Goal: Transaction & Acquisition: Purchase product/service

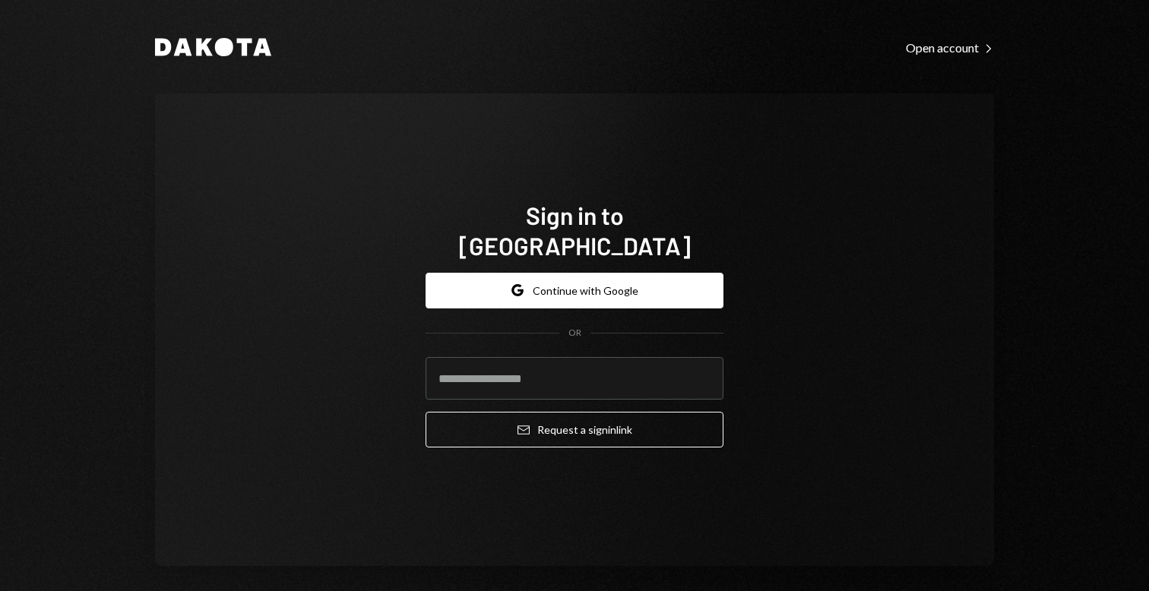
click at [503, 362] on input "email" at bounding box center [575, 378] width 298 height 43
type input "**********"
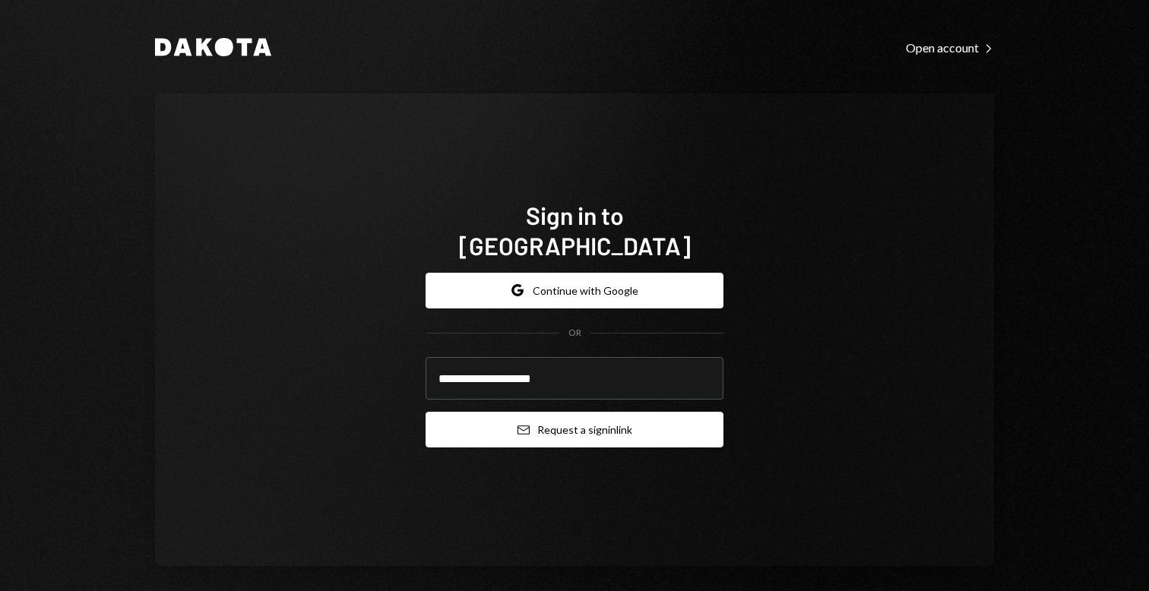
click at [554, 418] on button "Email Request a sign in link" at bounding box center [575, 430] width 298 height 36
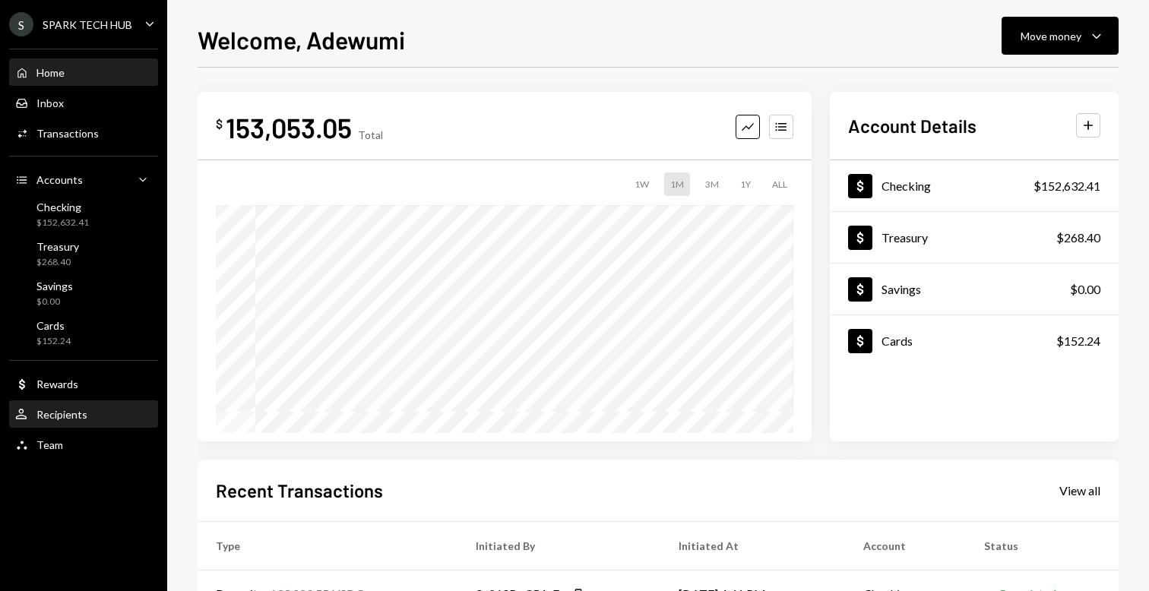
click at [102, 408] on div "User Recipients" at bounding box center [83, 415] width 137 height 14
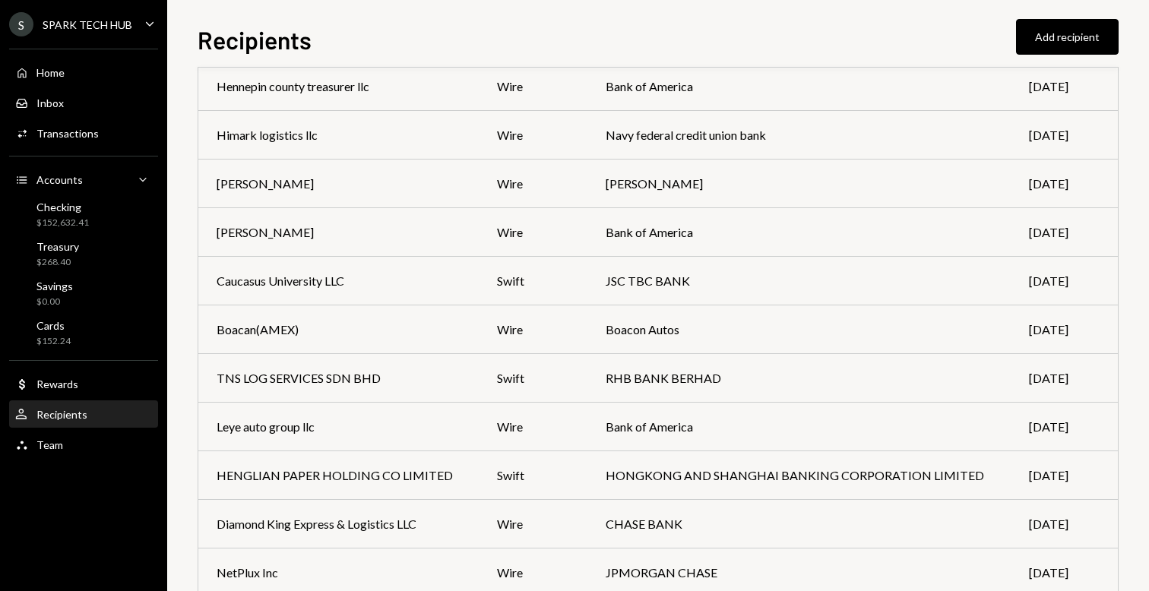
scroll to position [1441, 0]
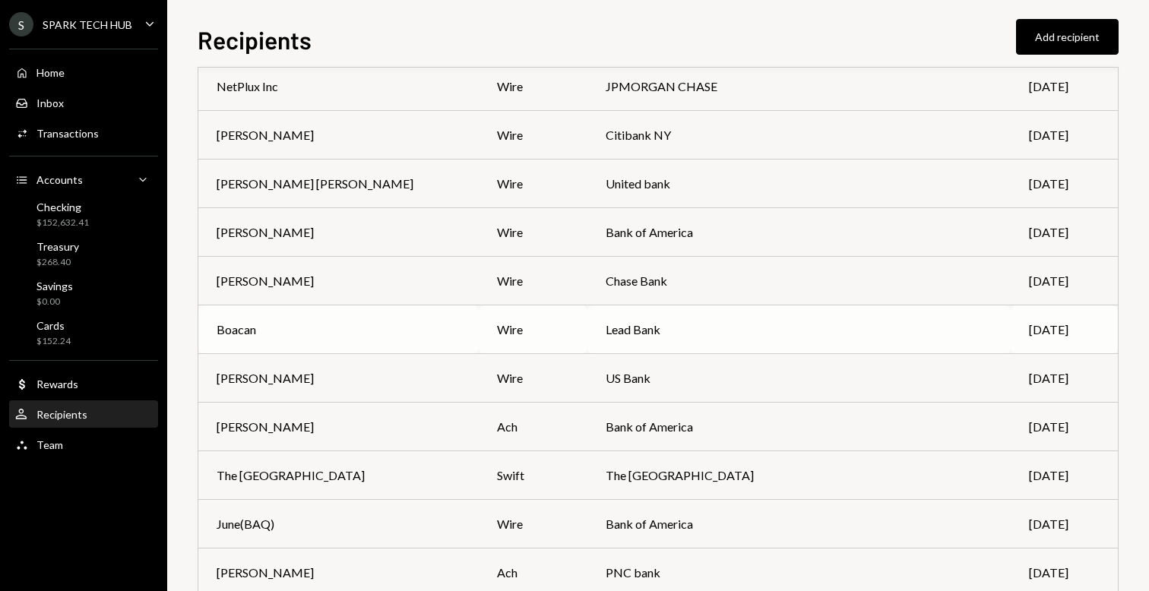
click at [511, 323] on div "wire" at bounding box center [533, 330] width 72 height 18
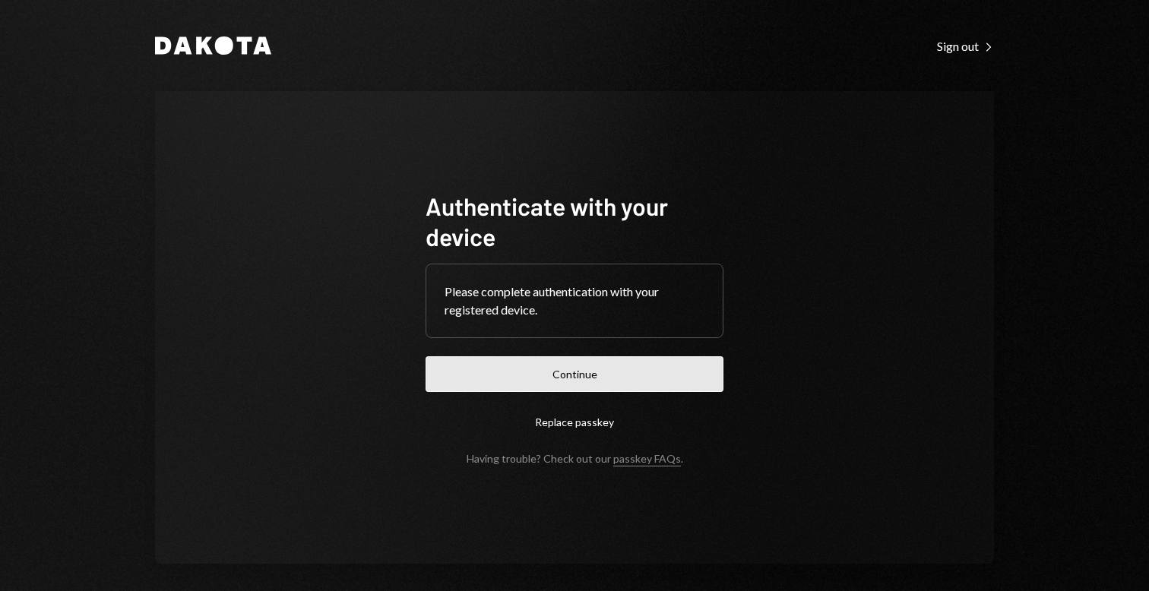
click at [525, 388] on button "Continue" at bounding box center [575, 374] width 298 height 36
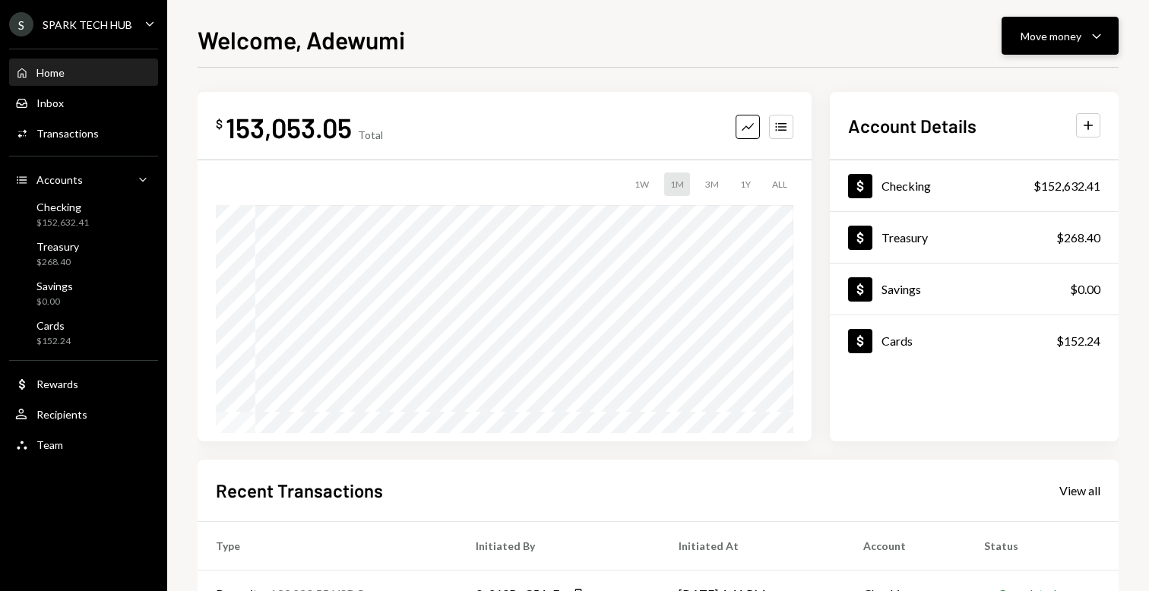
click at [1030, 42] on div "Move money" at bounding box center [1051, 36] width 61 height 16
click at [1011, 88] on div "Send" at bounding box center [1047, 82] width 111 height 16
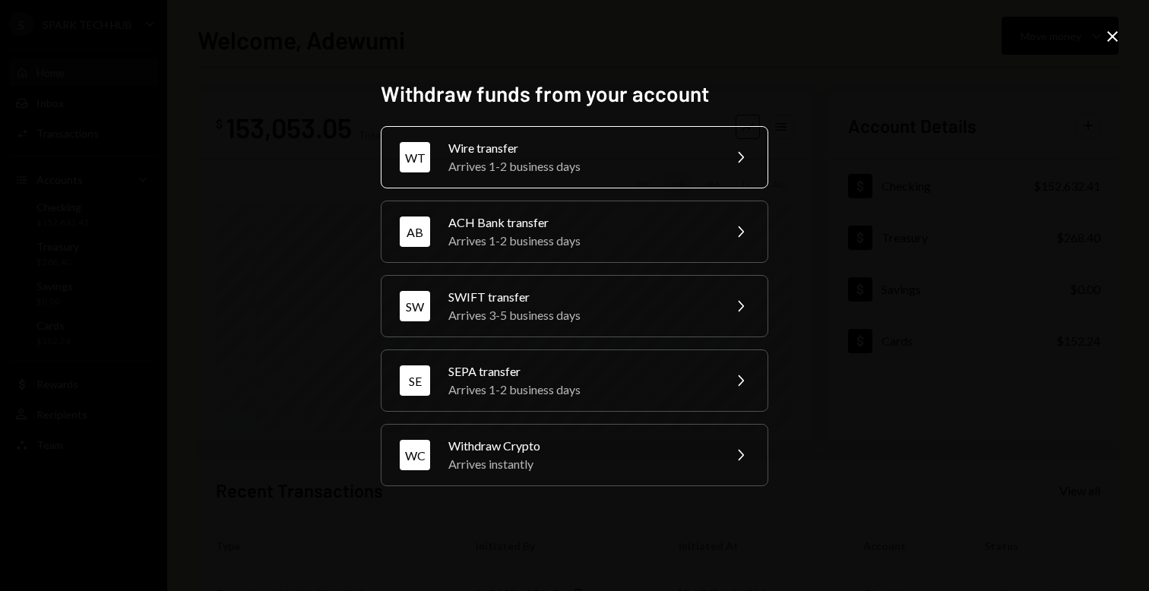
click at [555, 147] on div "Wire transfer" at bounding box center [580, 148] width 264 height 18
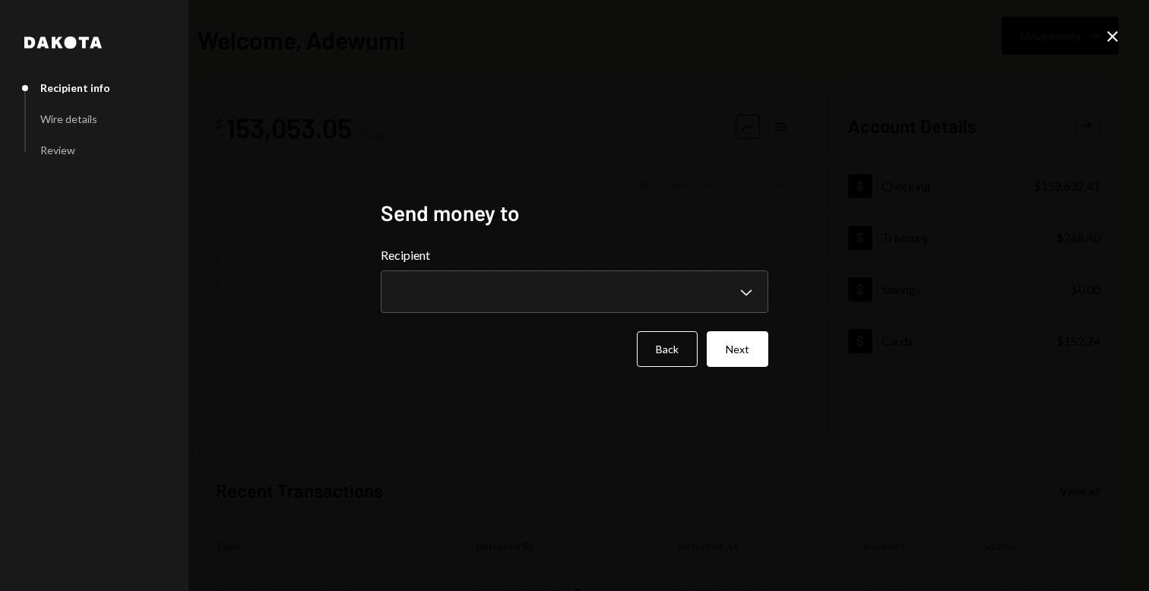
click at [546, 269] on div "**********" at bounding box center [575, 279] width 388 height 67
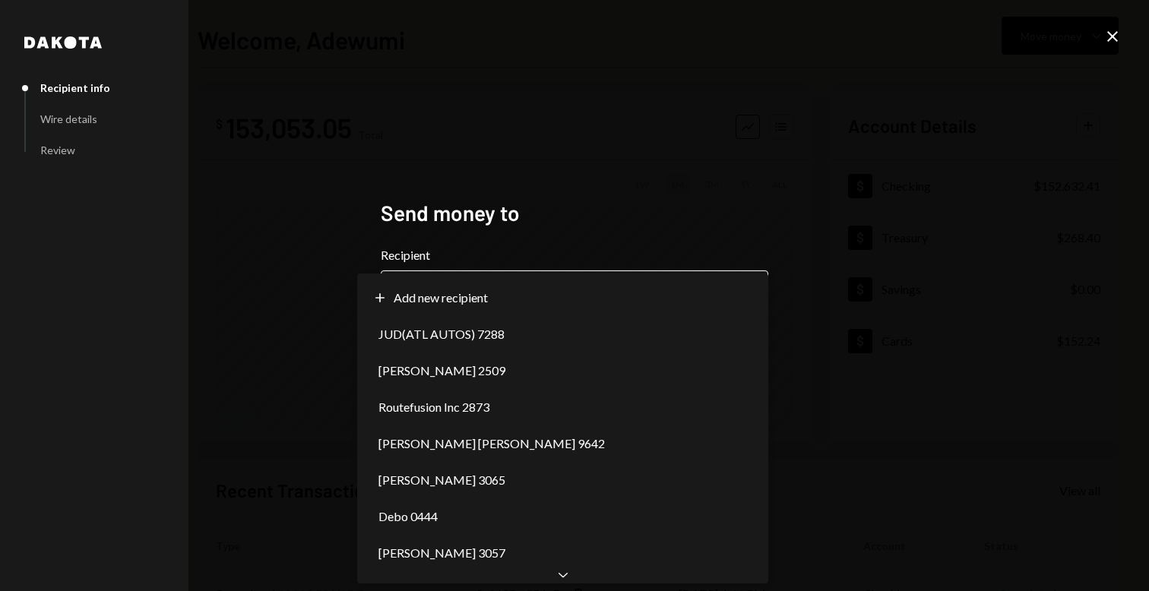
click at [536, 295] on body "**********" at bounding box center [574, 295] width 1149 height 591
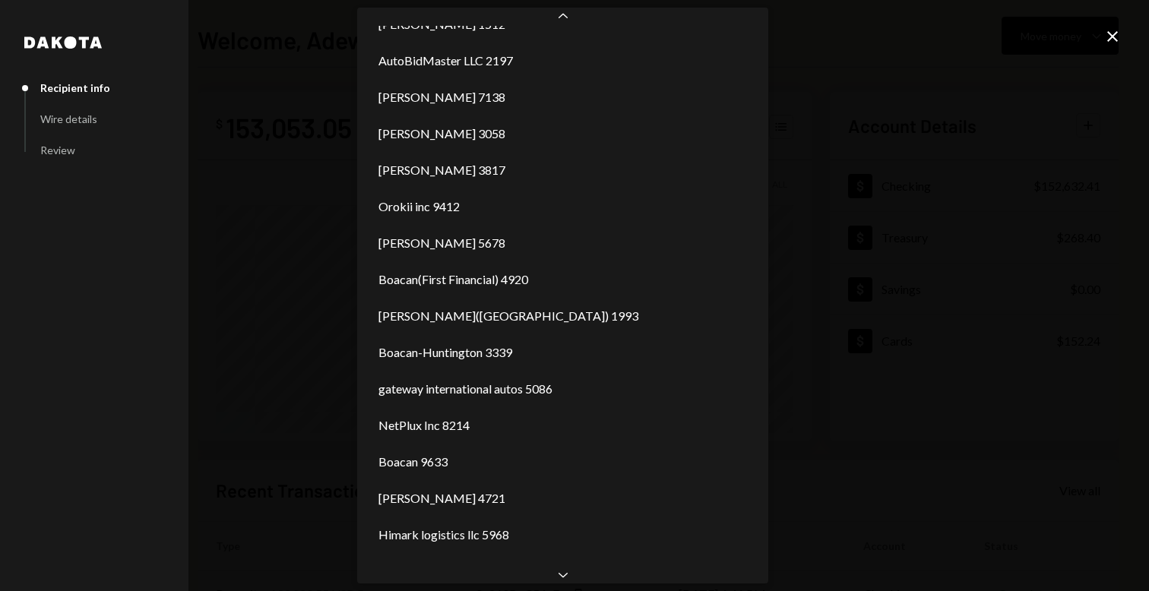
scroll to position [1157, 0]
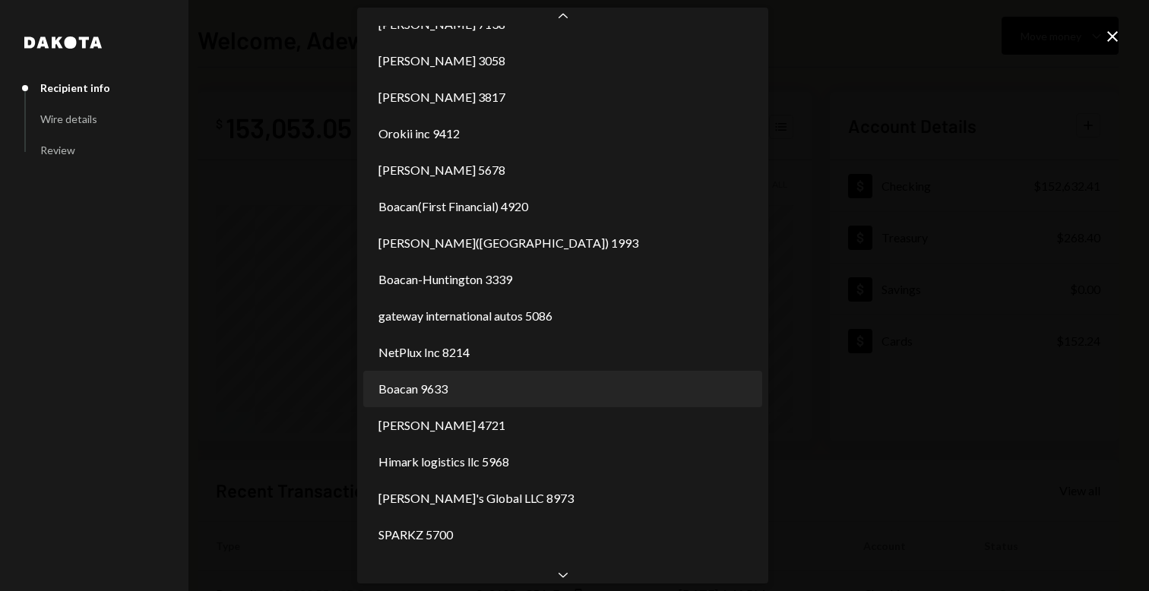
select select "**********"
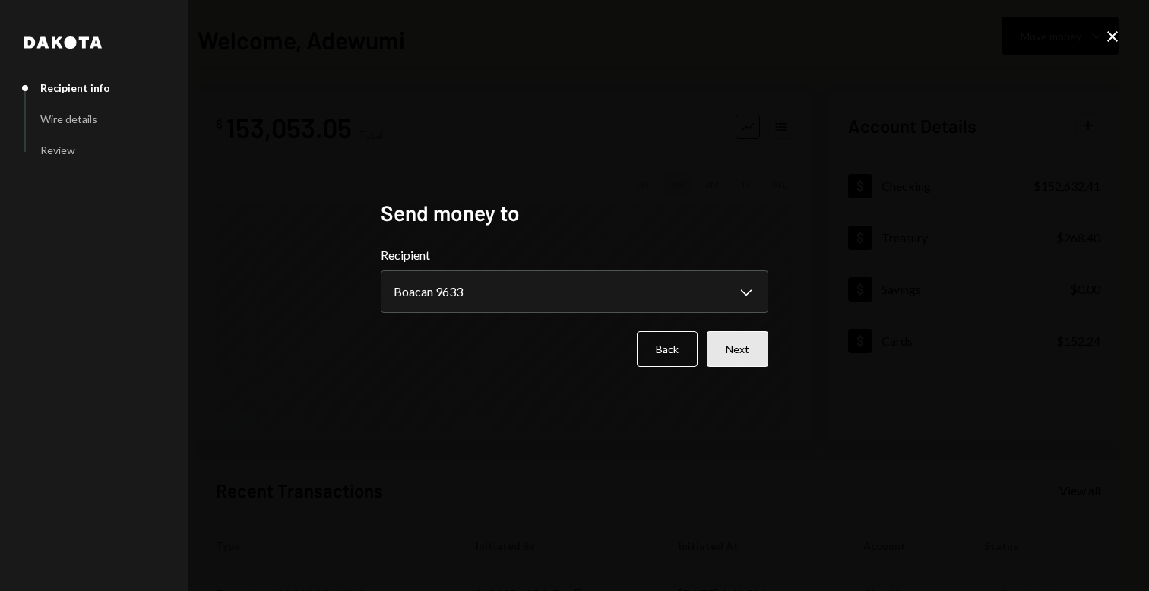
click at [758, 343] on button "Next" at bounding box center [738, 349] width 62 height 36
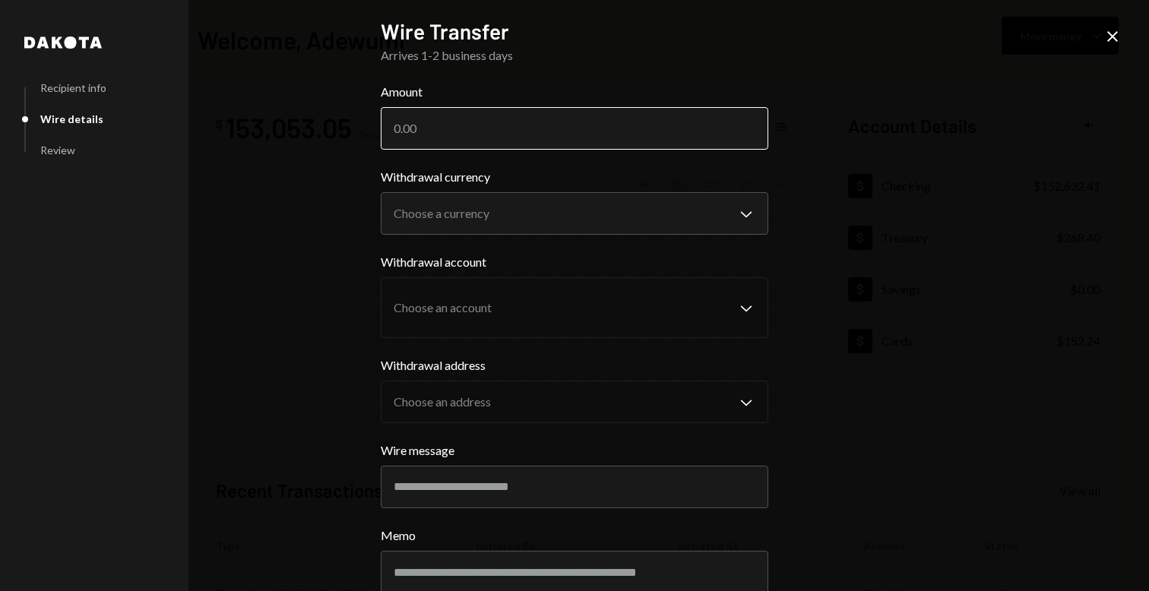
click at [382, 117] on input "Amount" at bounding box center [575, 128] width 388 height 43
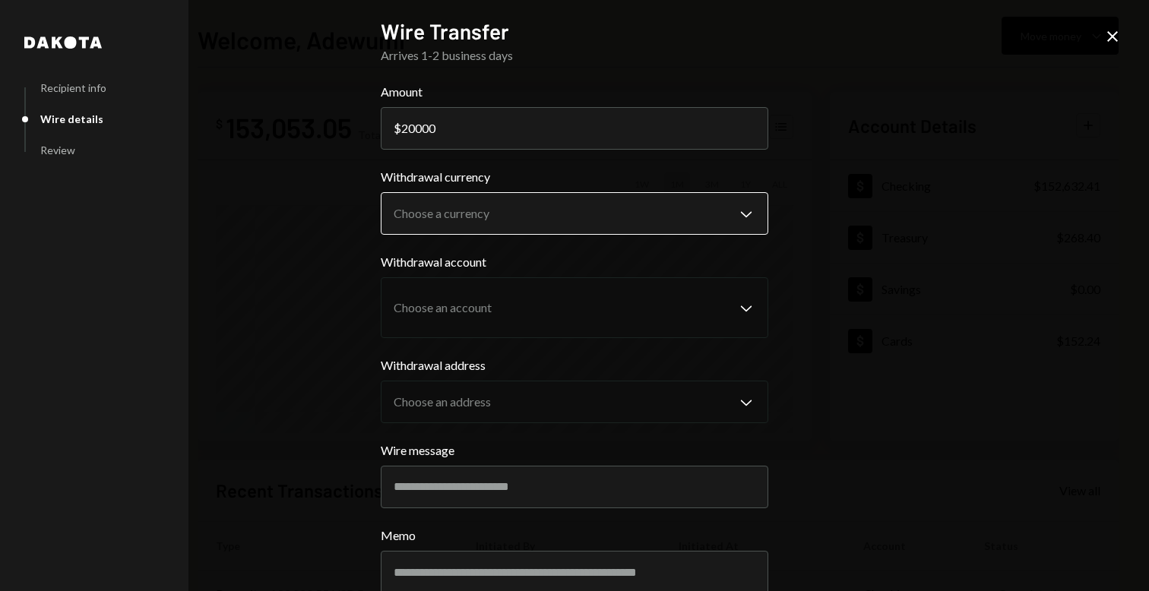
type input "20000"
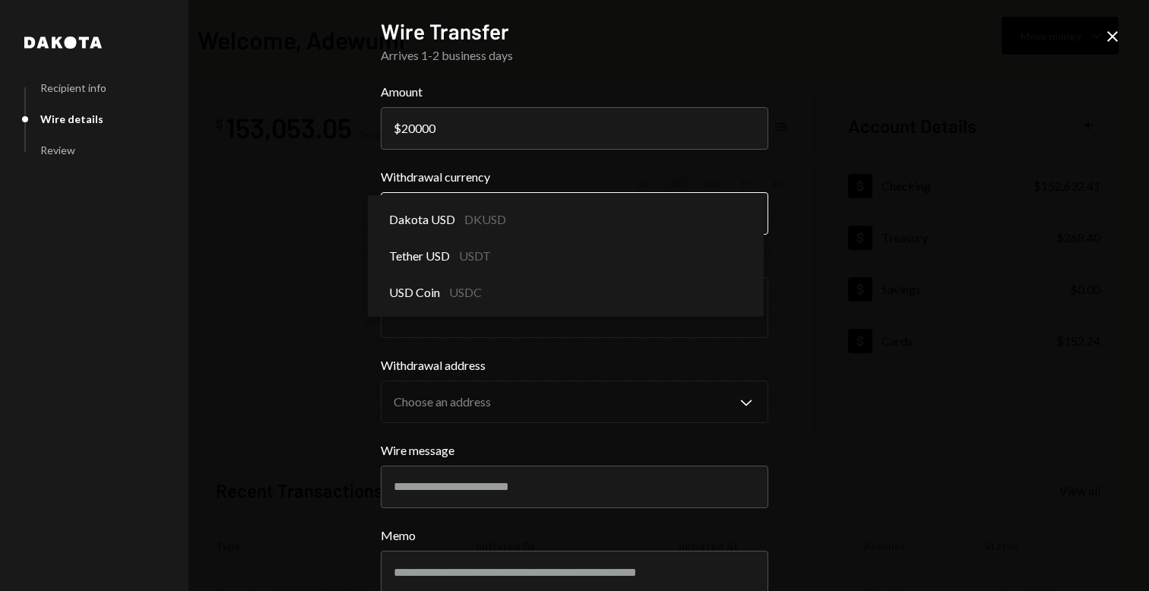
click at [499, 205] on body "S SPARK TECH HUB Caret Down Home Home Inbox Inbox Activities Transactions Accou…" at bounding box center [574, 295] width 1149 height 591
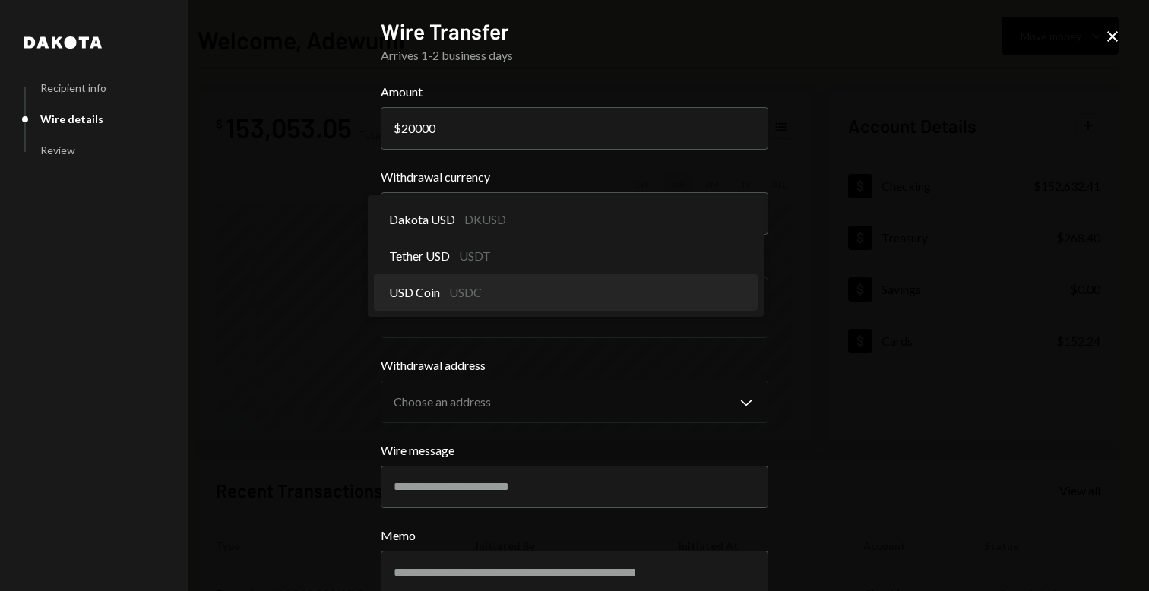
select select "****"
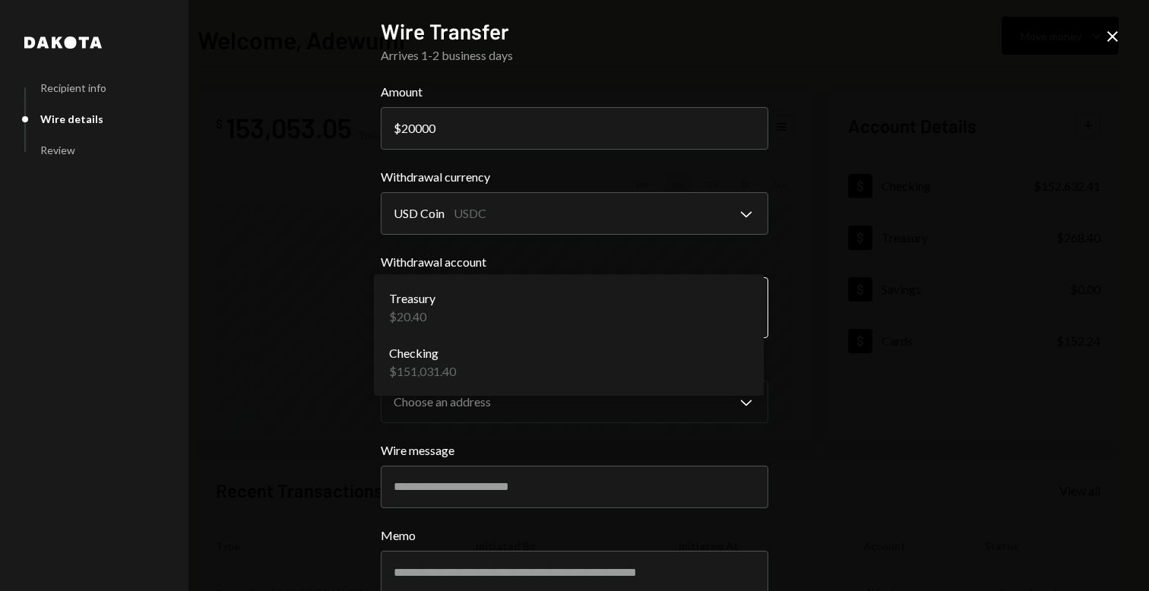
click at [500, 312] on body "S SPARK TECH HUB Caret Down Home Home Inbox Inbox Activities Transactions Accou…" at bounding box center [574, 295] width 1149 height 591
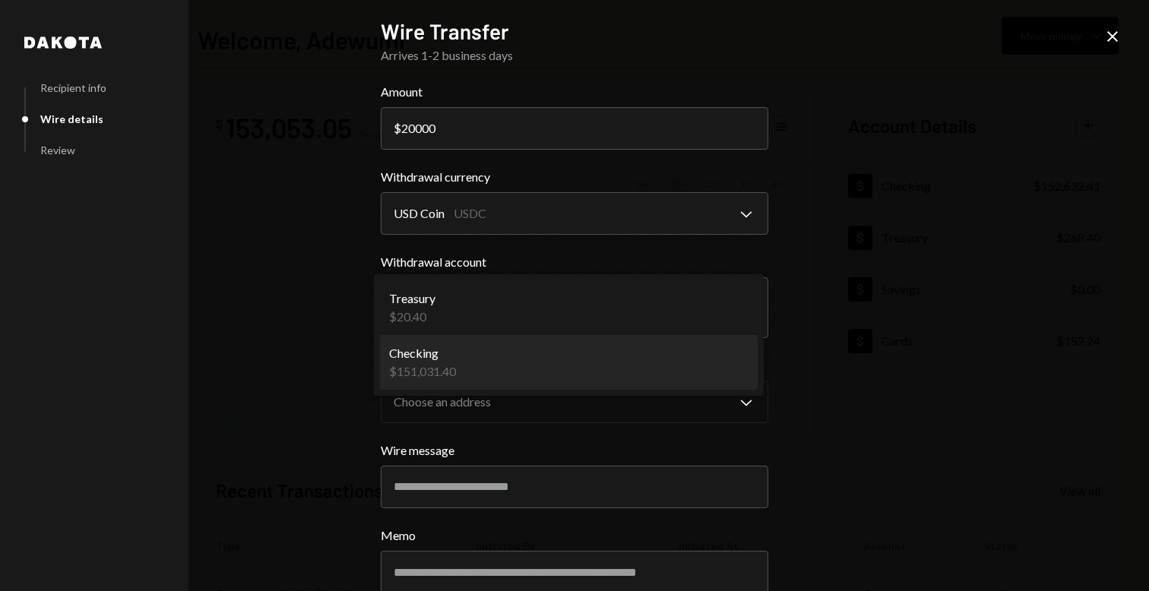
select select "**********"
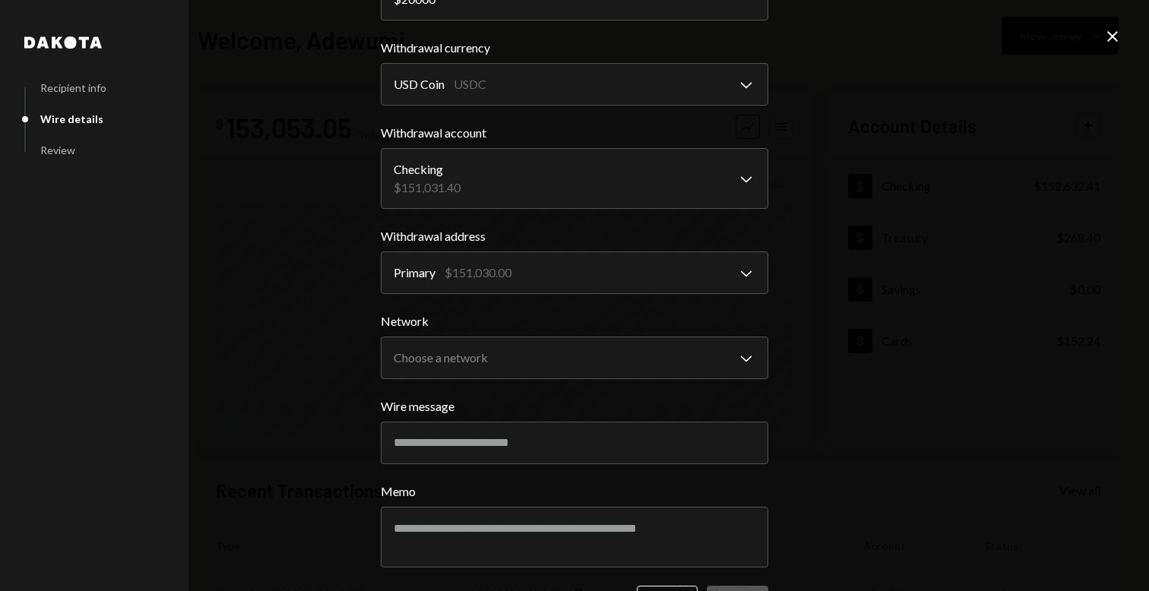
scroll to position [183, 0]
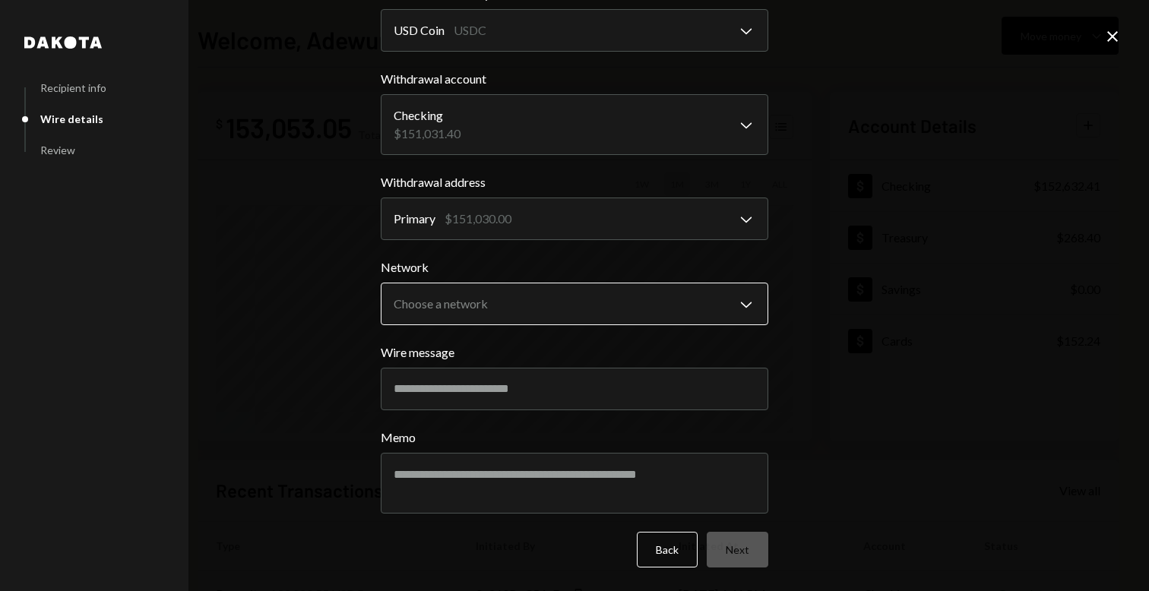
click at [503, 307] on body "S SPARK TECH HUB Caret Down Home Home Inbox Inbox Activities Transactions Accou…" at bounding box center [574, 295] width 1149 height 591
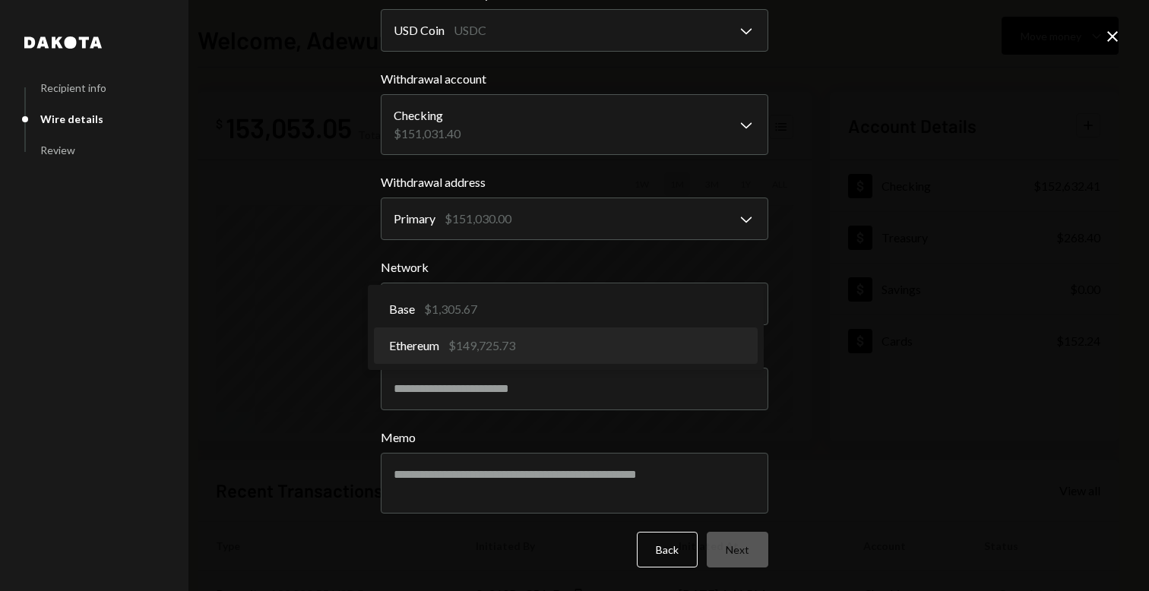
select select "**********"
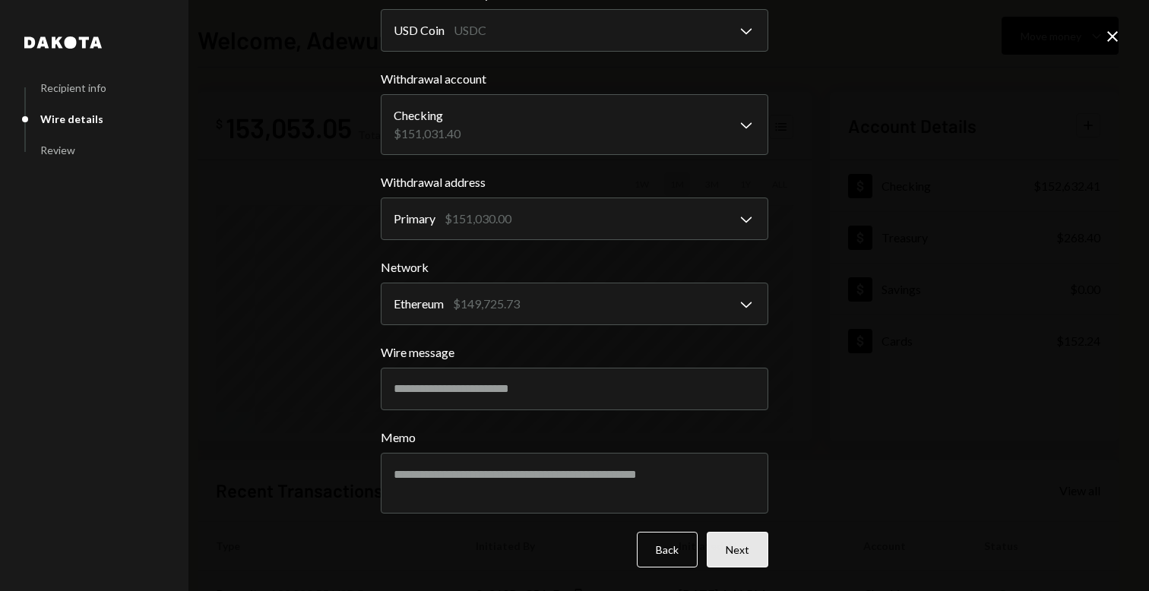
click at [726, 546] on button "Next" at bounding box center [738, 550] width 62 height 36
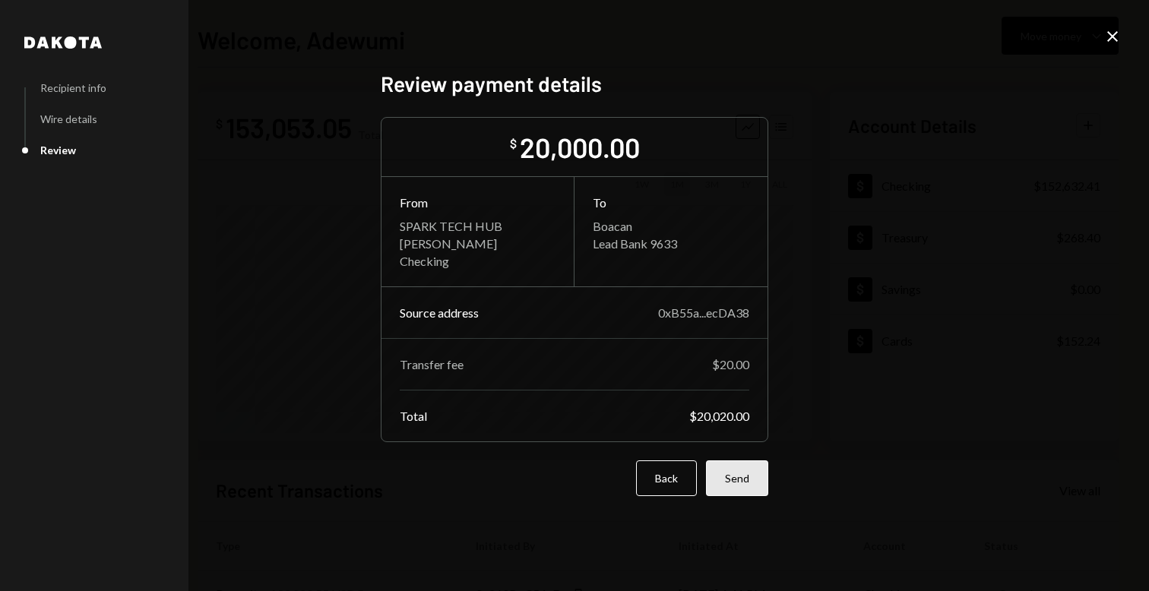
click at [743, 486] on button "Send" at bounding box center [737, 479] width 62 height 36
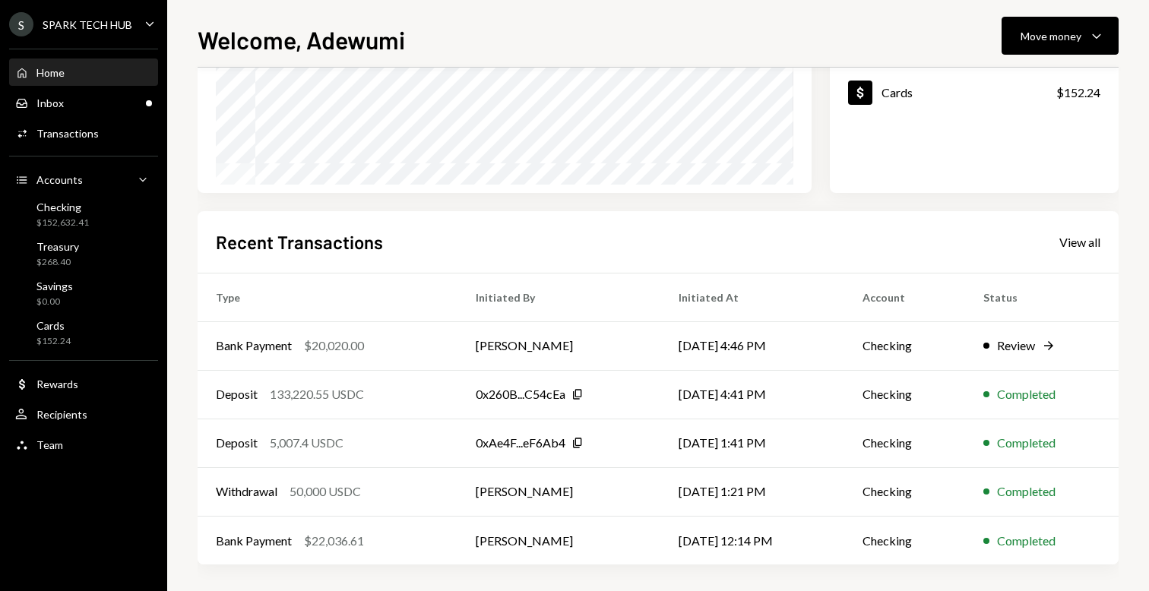
scroll to position [252, 0]
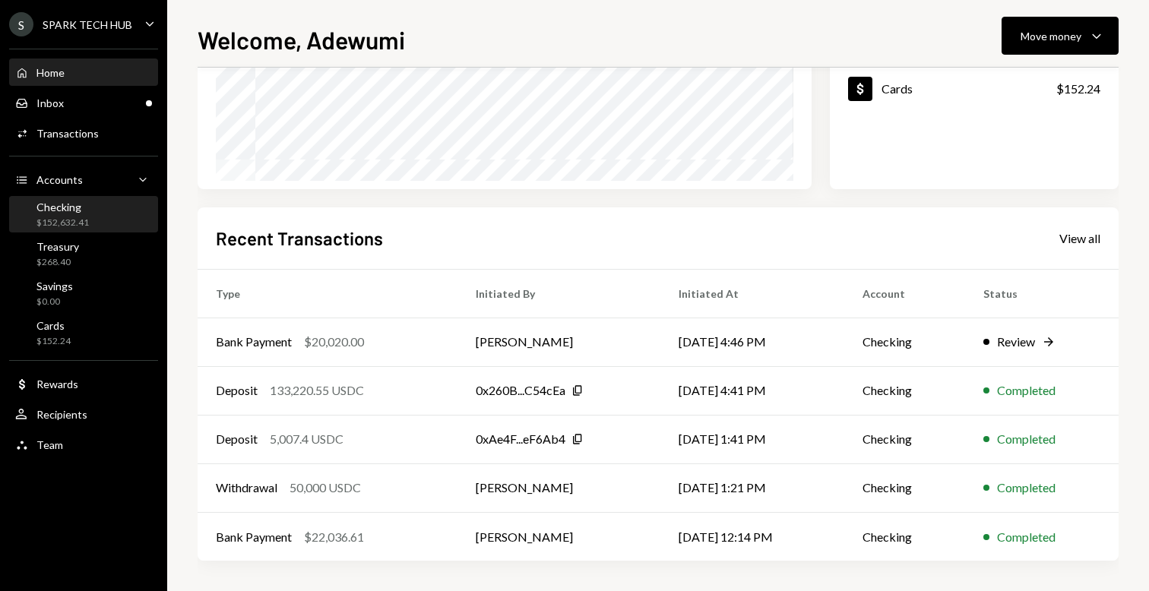
click at [78, 221] on div "$152,632.41" at bounding box center [62, 223] width 52 height 13
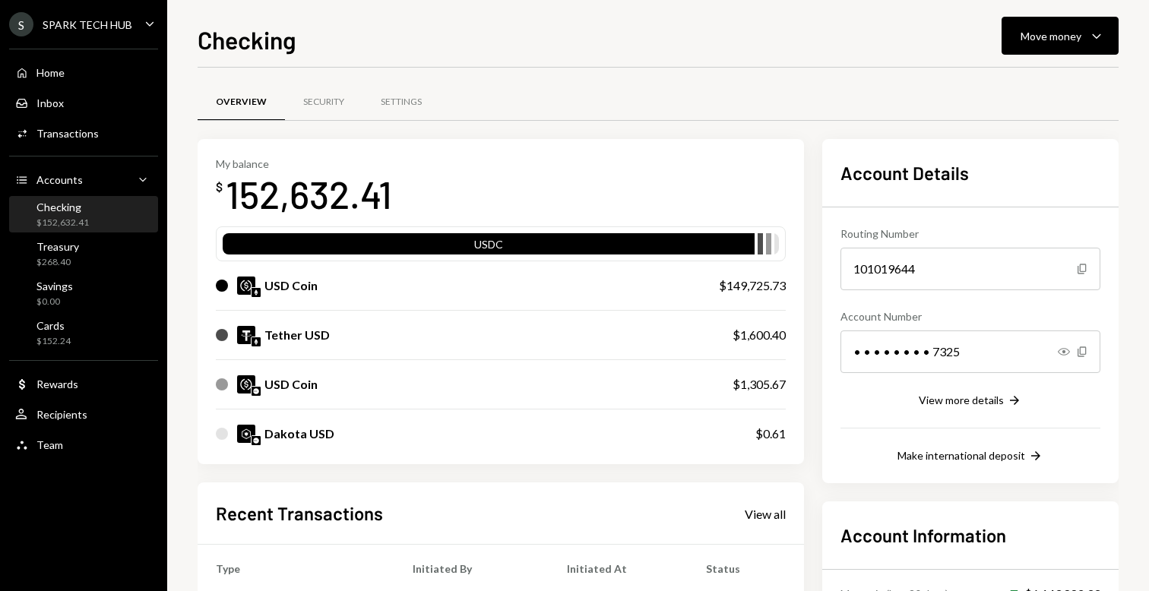
click at [757, 502] on div "Recent Transactions View all" at bounding box center [501, 513] width 570 height 25
click at [757, 512] on div "View all" at bounding box center [765, 514] width 41 height 15
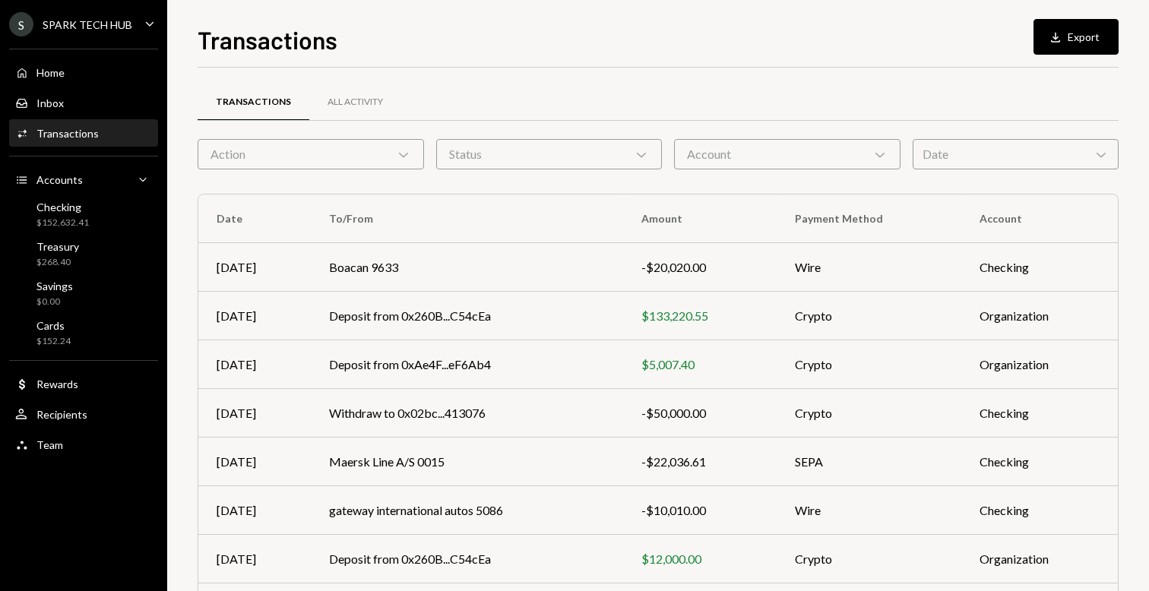
click at [370, 160] on div "Action Chevron Down" at bounding box center [311, 154] width 226 height 30
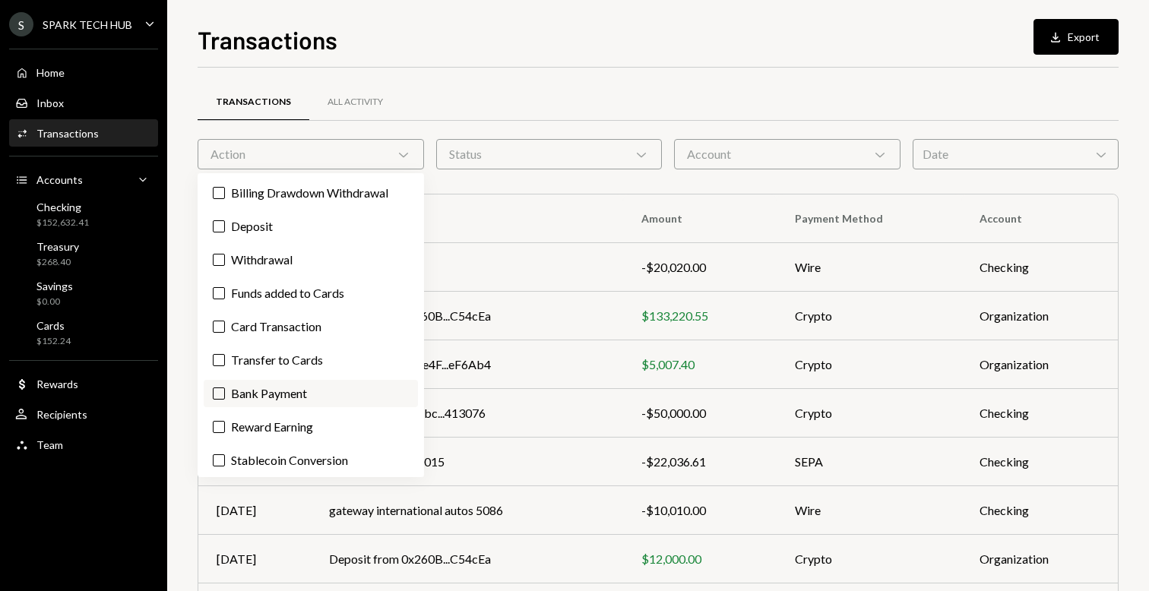
click at [223, 393] on button "Bank Payment" at bounding box center [219, 394] width 12 height 12
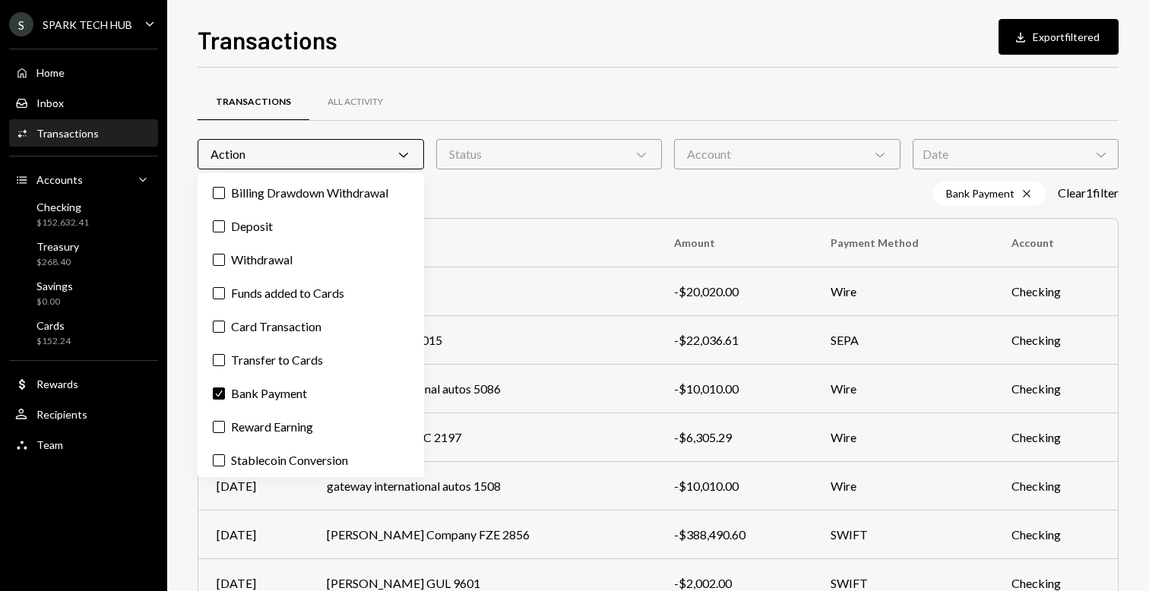
click at [580, 193] on div "Bank Payment Cross Clear 1 filter" at bounding box center [658, 194] width 921 height 24
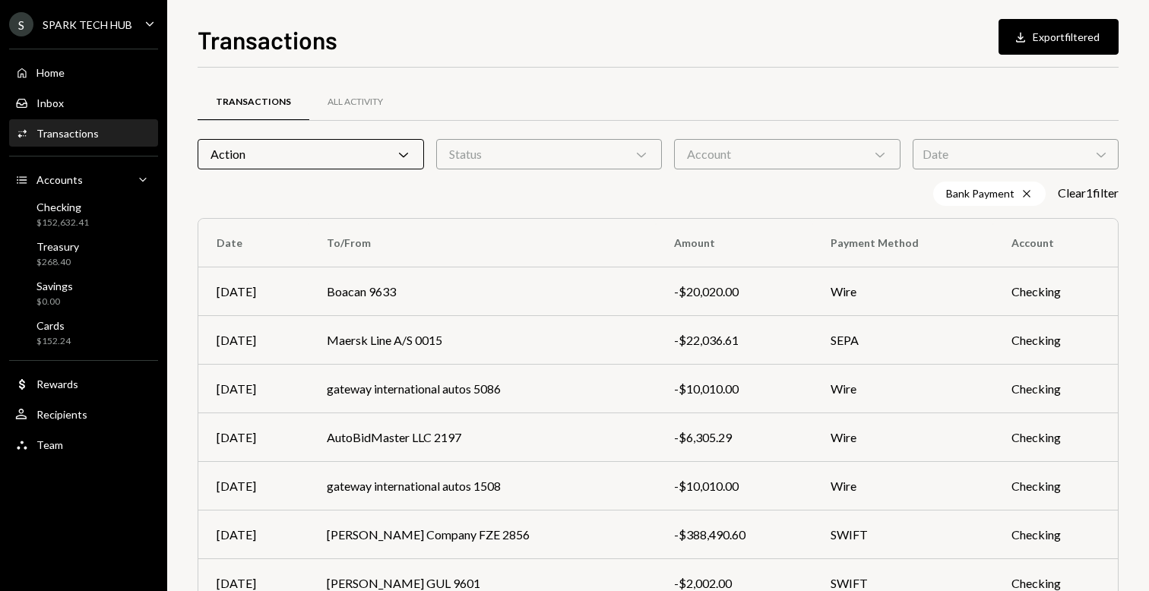
click at [1011, 149] on div "Date Chevron Down" at bounding box center [1016, 154] width 206 height 30
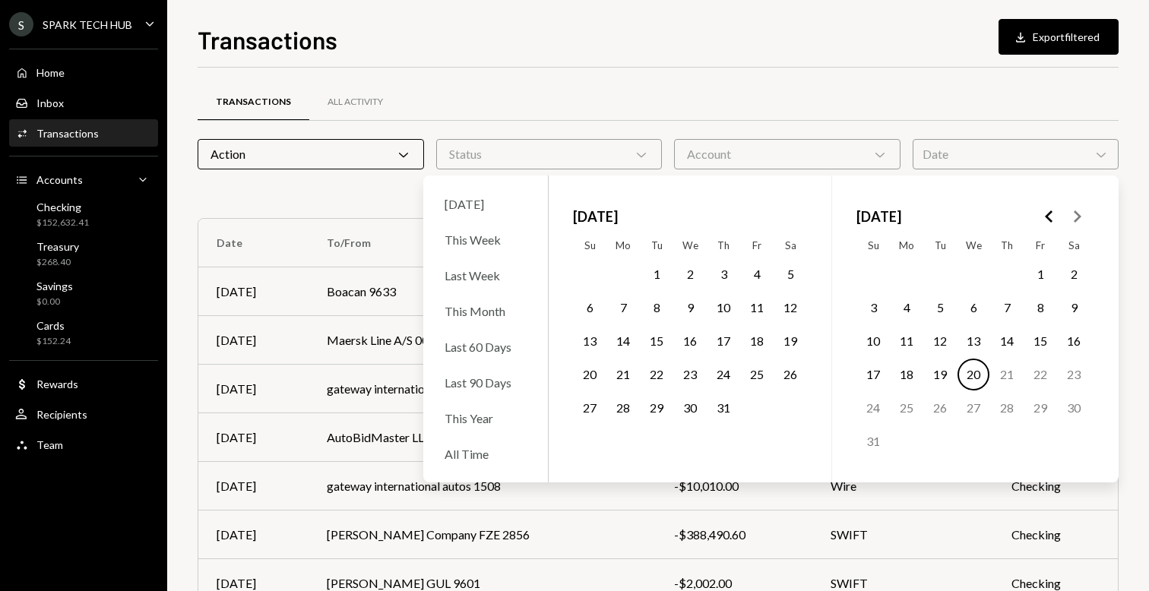
click at [1044, 271] on button "1" at bounding box center [1040, 274] width 32 height 32
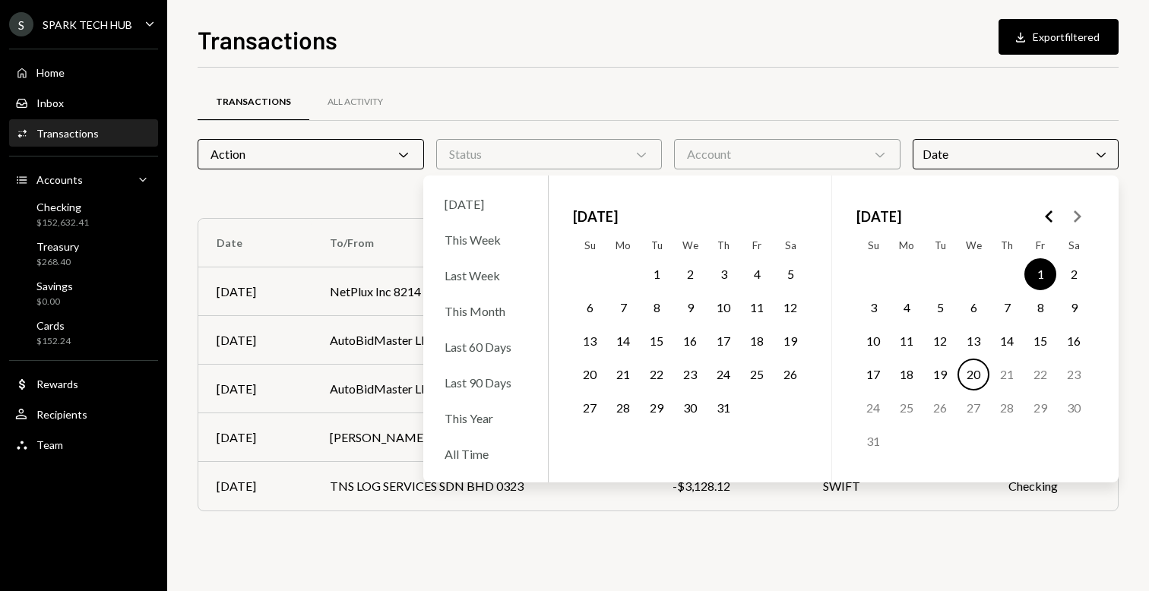
click at [969, 369] on button "20" at bounding box center [973, 375] width 32 height 32
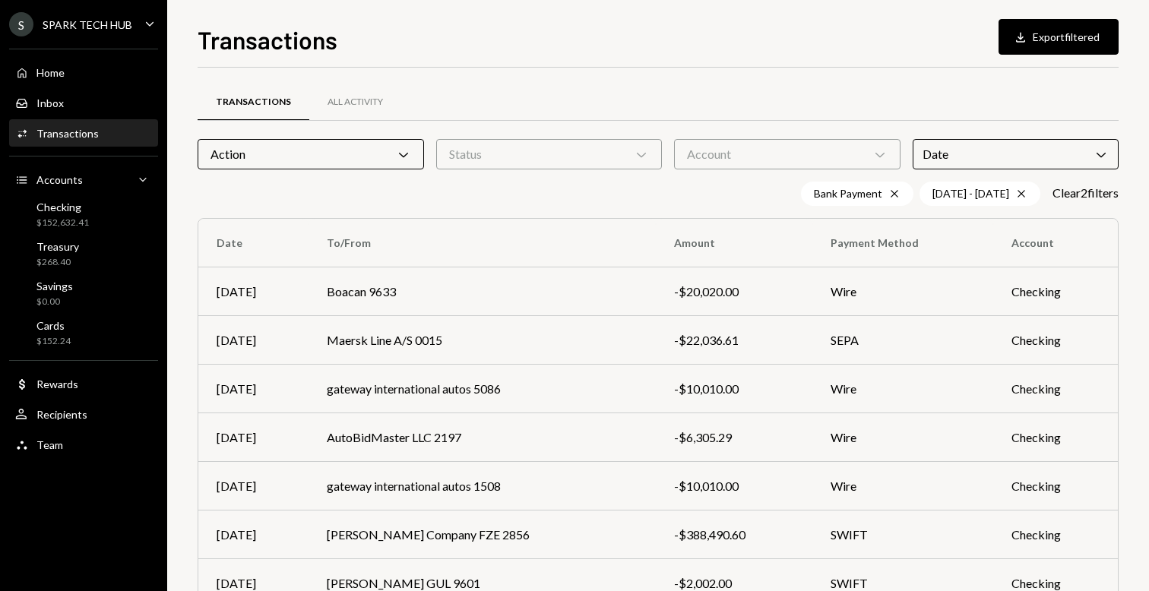
click at [959, 74] on div "Transactions All Activity Action Chevron Down Status Chevron Down Account Chevr…" at bounding box center [658, 443] width 921 height 750
click at [769, 172] on div "Transactions All Activity Action Chevron Down Status Chevron Down Account Chevr…" at bounding box center [658, 455] width 921 height 726
click at [733, 162] on div "Account Chevron Down" at bounding box center [787, 154] width 226 height 30
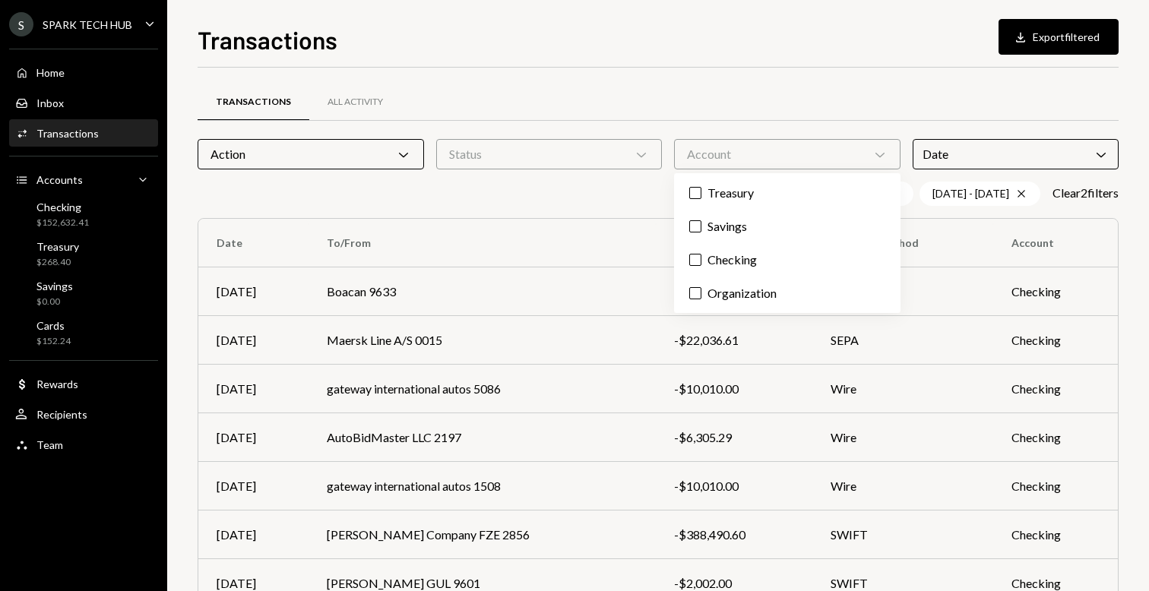
click at [741, 84] on div "Transactions All Activity" at bounding box center [658, 102] width 921 height 39
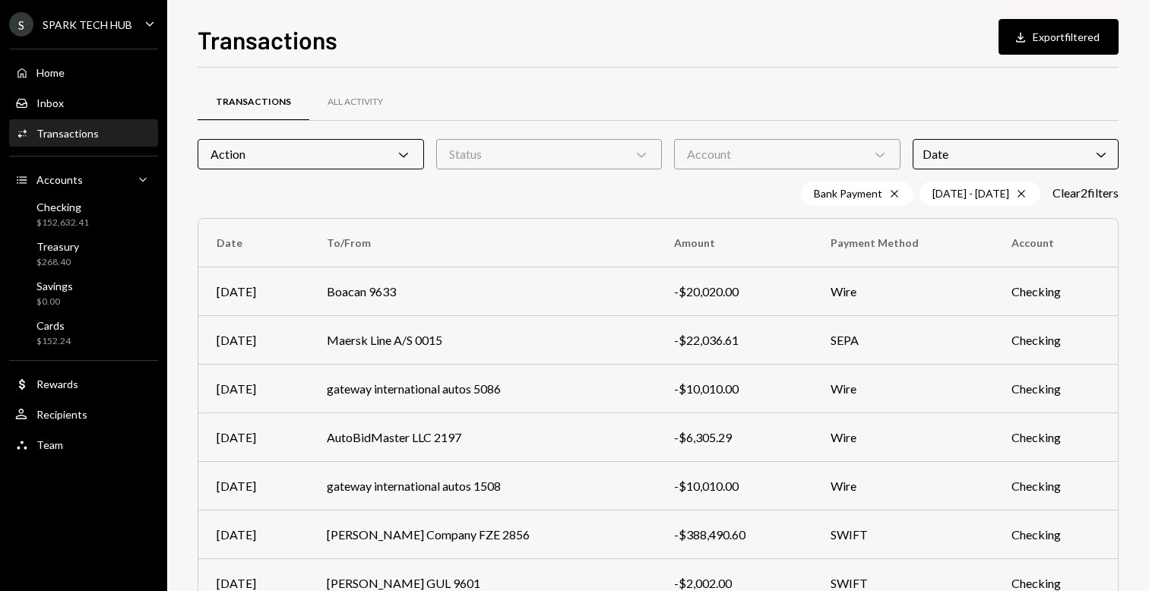
click at [605, 168] on div "Status Chevron Down" at bounding box center [549, 154] width 226 height 30
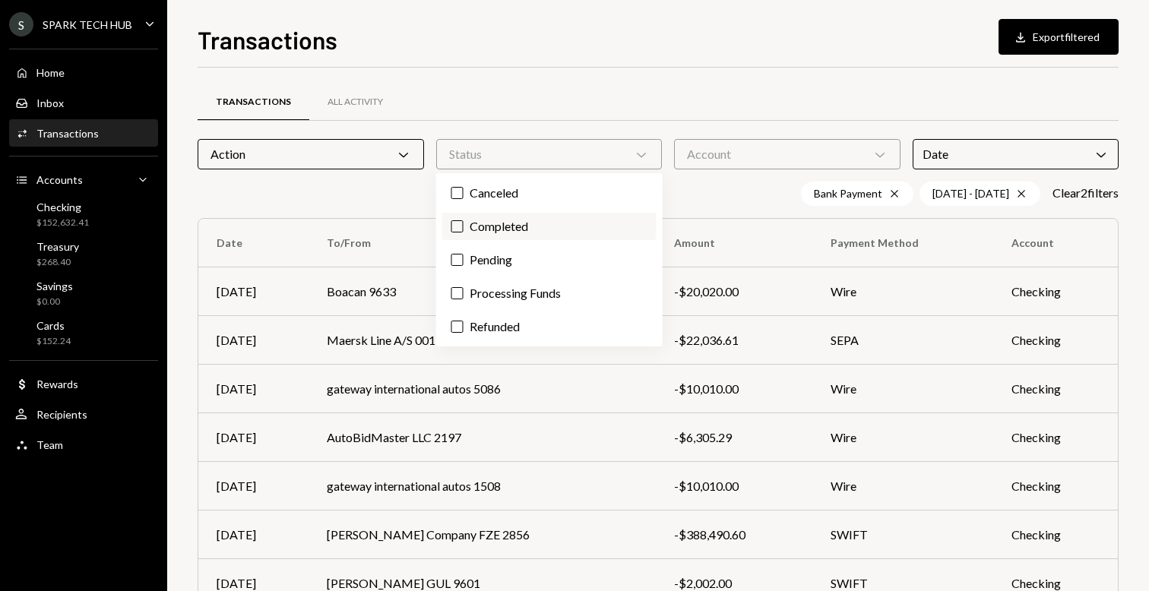
click at [531, 215] on label "Completed" at bounding box center [549, 226] width 214 height 27
click at [464, 220] on button "Completed" at bounding box center [457, 226] width 12 height 12
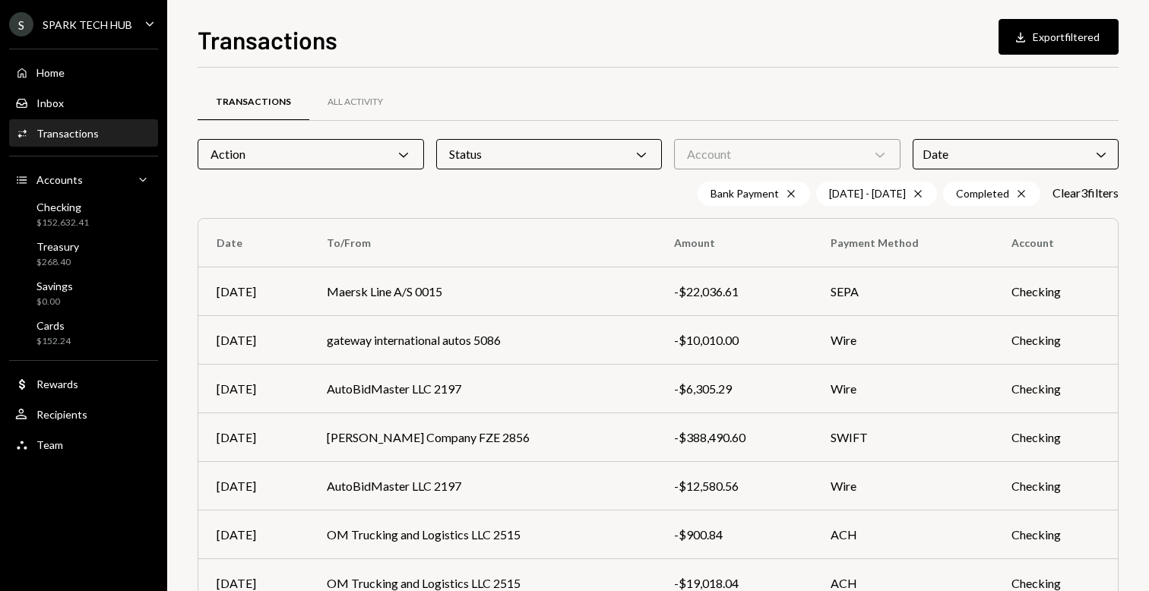
click at [656, 79] on div "Transactions All Activity Action Chevron Down Status Chevron Down Account Chevr…" at bounding box center [658, 443] width 921 height 750
click at [1028, 30] on div "Download" at bounding box center [1023, 37] width 20 height 15
